Goal: Browse casually

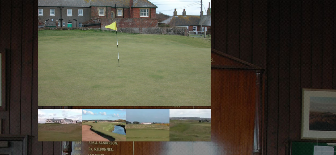
scroll to position [460, 0]
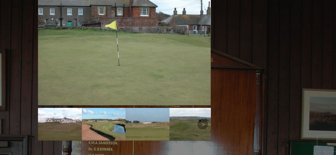
click at [48, 119] on link "Previous" at bounding box center [46, 124] width 11 height 11
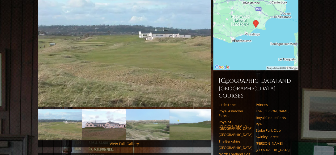
scroll to position [83, 0]
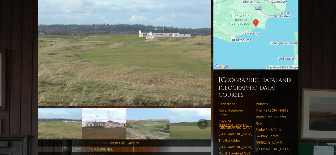
click at [95, 115] on img at bounding box center [104, 124] width 44 height 31
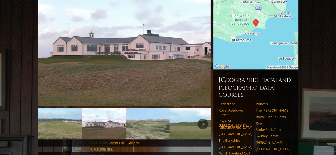
click at [202, 119] on link "Next" at bounding box center [202, 124] width 11 height 11
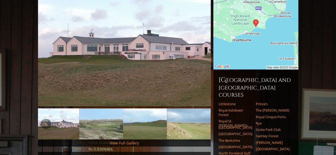
click at [95, 124] on img at bounding box center [101, 124] width 44 height 31
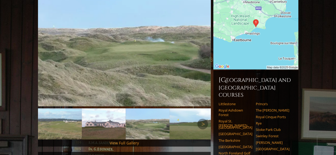
click at [190, 120] on img at bounding box center [192, 124] width 44 height 31
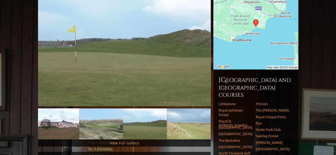
click at [198, 119] on link "Next" at bounding box center [202, 124] width 11 height 11
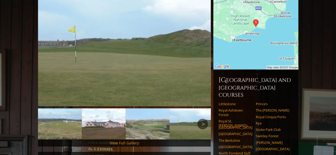
click at [201, 119] on link "Next" at bounding box center [202, 124] width 11 height 11
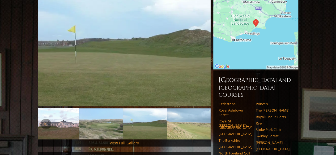
click at [197, 121] on img at bounding box center [189, 124] width 44 height 31
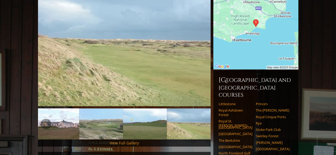
click at [197, 121] on img at bounding box center [189, 124] width 44 height 31
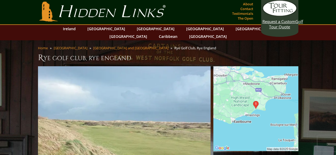
scroll to position [0, 0]
